Goal: Transaction & Acquisition: Purchase product/service

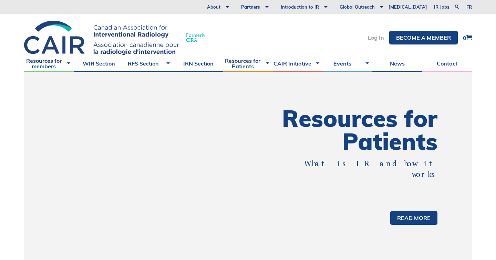
click at [378, 37] on link "Log In" at bounding box center [376, 38] width 16 height 6
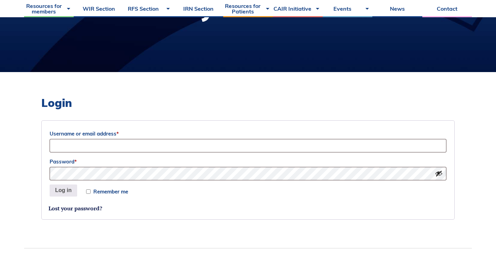
scroll to position [129, 0]
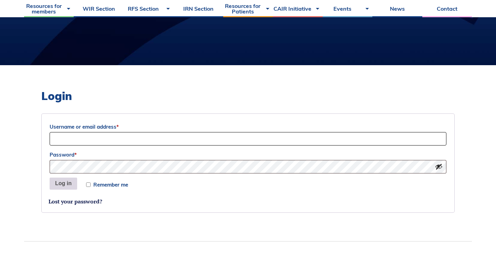
type input "[EMAIL_ADDRESS][DOMAIN_NAME]"
click at [66, 189] on button "Log in" at bounding box center [64, 183] width 28 height 12
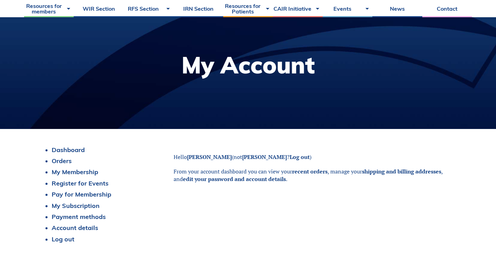
scroll to position [66, 0]
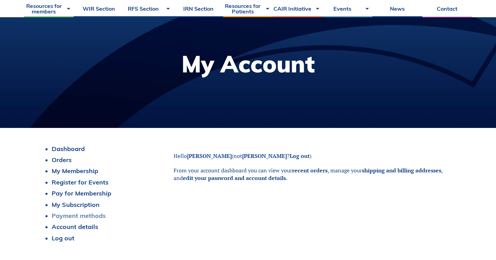
click at [76, 218] on link "Payment methods" at bounding box center [79, 216] width 54 height 8
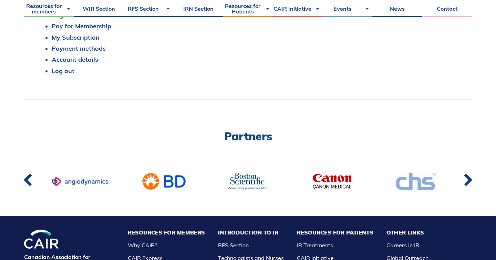
scroll to position [249, 0]
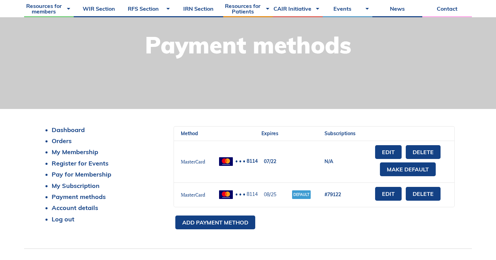
scroll to position [86, 0]
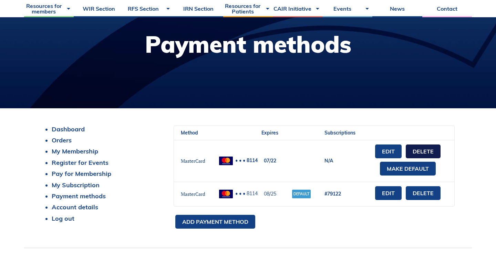
click at [423, 147] on link "Delete" at bounding box center [423, 151] width 35 height 14
click at [424, 194] on link "Delete" at bounding box center [423, 193] width 35 height 14
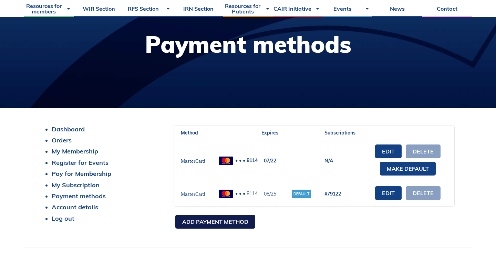
click at [230, 222] on link "Add payment method" at bounding box center [215, 222] width 80 height 14
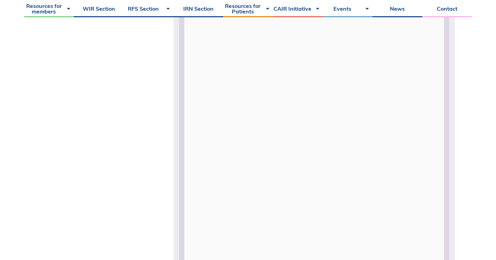
scroll to position [333, 0]
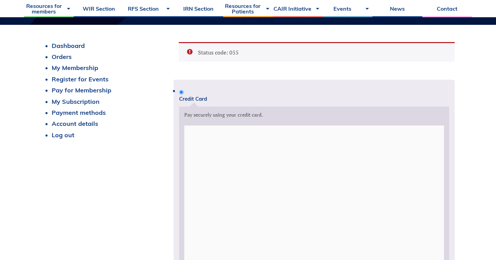
scroll to position [137, 0]
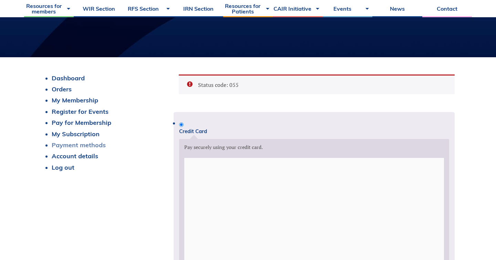
click at [84, 144] on link "Payment methods" at bounding box center [79, 145] width 54 height 8
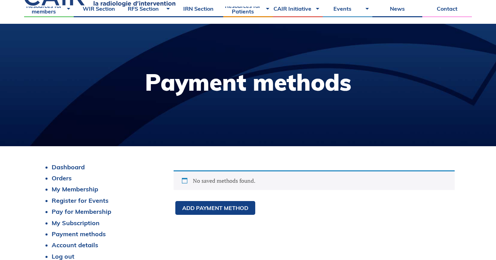
scroll to position [53, 0]
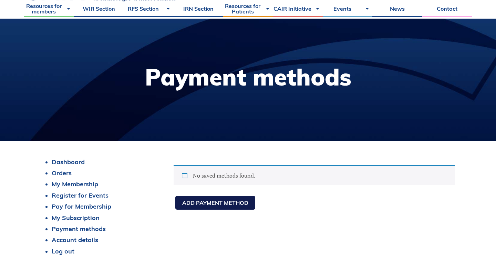
click at [217, 202] on link "Add payment method" at bounding box center [215, 203] width 80 height 14
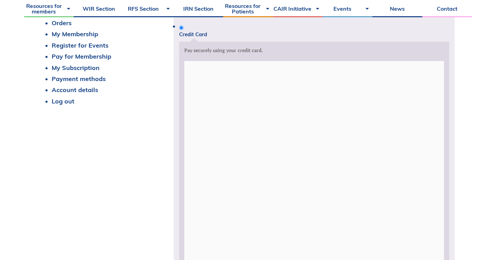
scroll to position [186, 0]
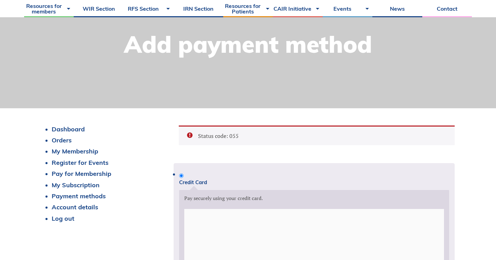
scroll to position [103, 0]
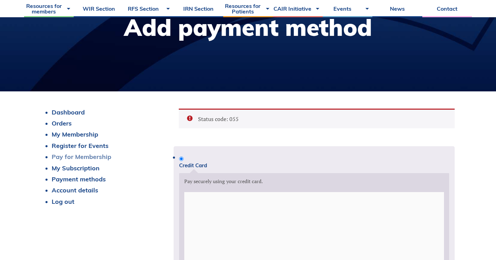
click at [95, 154] on link "Pay for Membership" at bounding box center [82, 157] width 60 height 8
click at [89, 170] on link "My Subscription" at bounding box center [76, 168] width 48 height 8
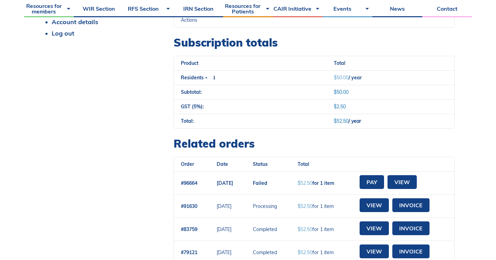
scroll to position [280, 0]
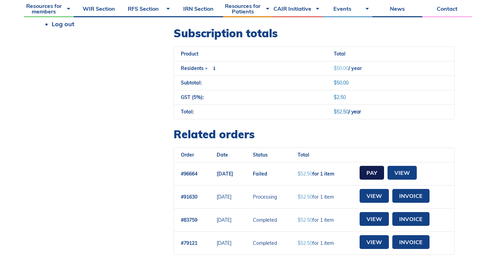
click at [384, 174] on link "Pay" at bounding box center [372, 173] width 24 height 14
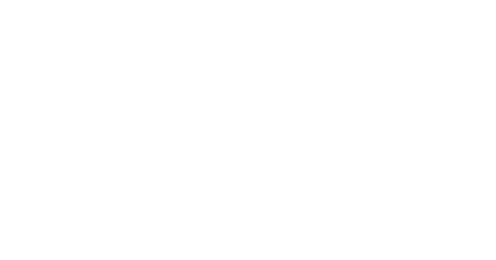
select select "AB"
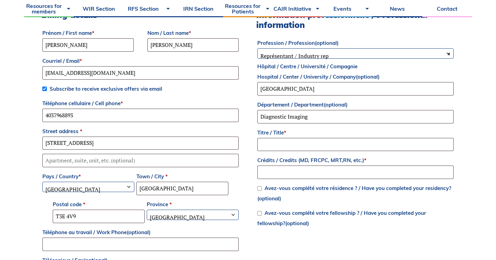
scroll to position [290, 0]
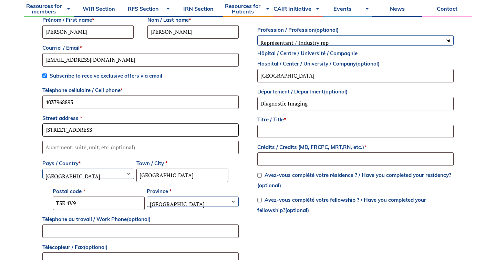
click at [84, 127] on input "[STREET_ADDRESS]" at bounding box center [140, 129] width 196 height 13
type input "[STREET_ADDRESS]"
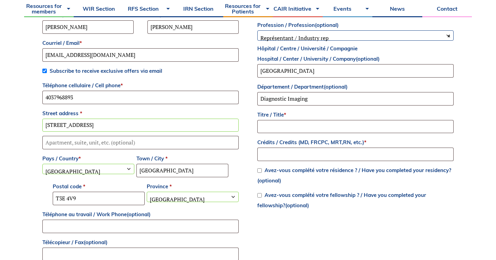
scroll to position [295, 0]
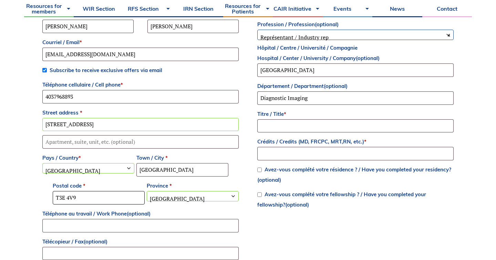
click at [82, 200] on input "T3E 4V9" at bounding box center [99, 197] width 92 height 13
type input "T2N 2Z5"
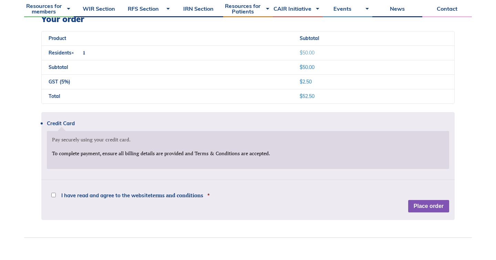
scroll to position [597, 0]
click at [91, 189] on p "I have read and agree to the website terms and conditions *" at bounding box center [248, 191] width 402 height 12
click at [82, 193] on span "I have read and agree to the website terms and conditions" at bounding box center [132, 194] width 142 height 5
click at [56, 193] on input "I have read and agree to the website terms and conditions *" at bounding box center [53, 194] width 4 height 4
checkbox input "true"
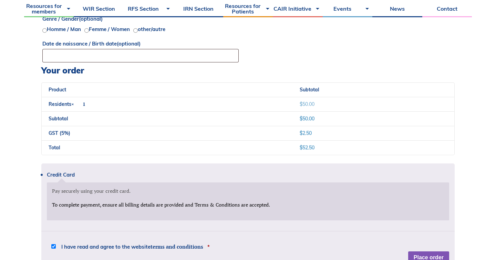
scroll to position [546, 0]
click at [107, 191] on p "Pay securely using your credit card." at bounding box center [248, 190] width 392 height 7
click at [56, 173] on label "Credit Card" at bounding box center [248, 174] width 402 height 5
click at [0, 0] on input "Credit Card" at bounding box center [0, 0] width 0 height 0
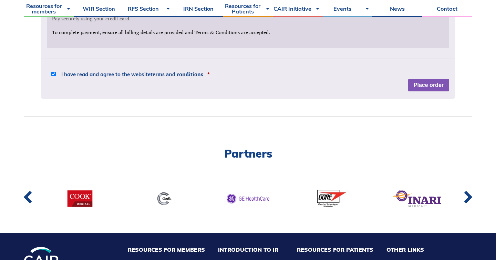
scroll to position [716, 0]
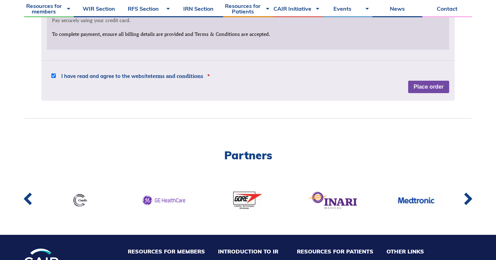
click at [431, 88] on button "Place order" at bounding box center [428, 87] width 41 height 12
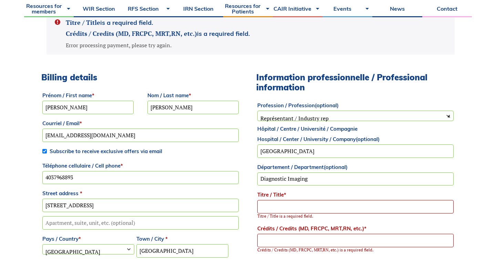
scroll to position [254, 0]
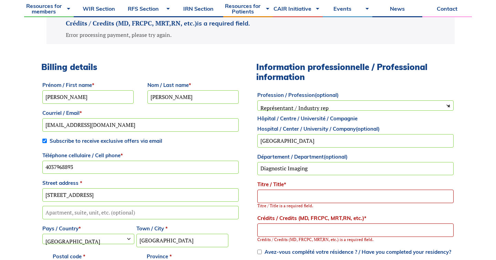
click at [379, 190] on input "Titre / Title *" at bounding box center [355, 195] width 196 height 13
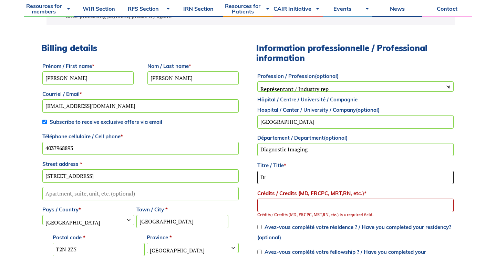
scroll to position [274, 0]
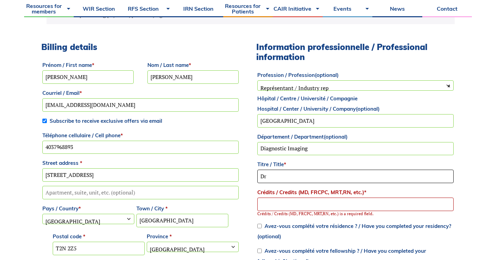
type input "Dr"
click at [372, 204] on input "Crédits / Credits (MD, FRCPC, MRT,RN, etc.) *" at bounding box center [355, 203] width 196 height 13
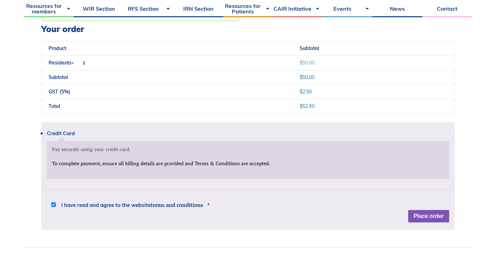
scroll to position [616, 0]
type input "MD"
click at [438, 216] on div "Credit Card Pay securely using your credit card. Payment Info To complete payme…" at bounding box center [247, 176] width 413 height 108
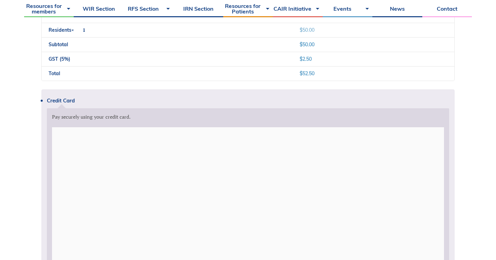
scroll to position [705, 0]
